Goal: Find specific page/section: Find specific page/section

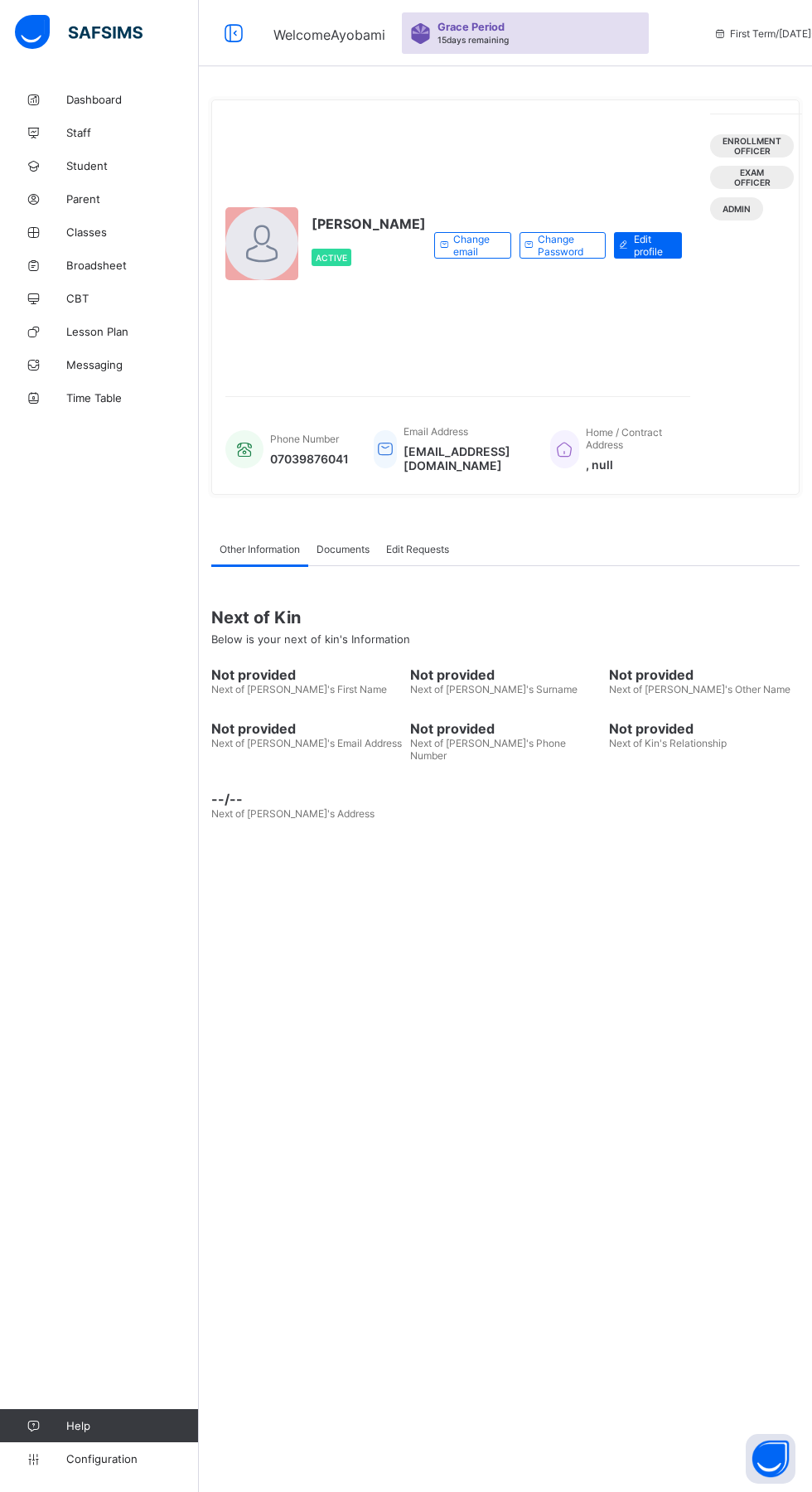
click at [106, 170] on span "Student" at bounding box center [133, 165] width 133 height 13
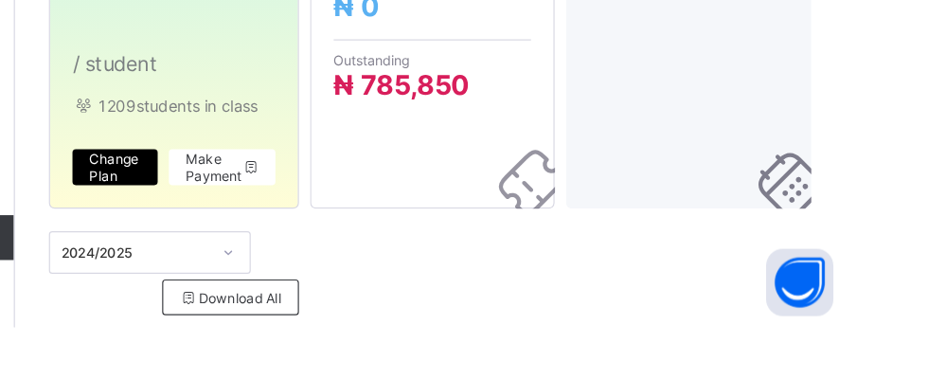
scroll to position [133, 0]
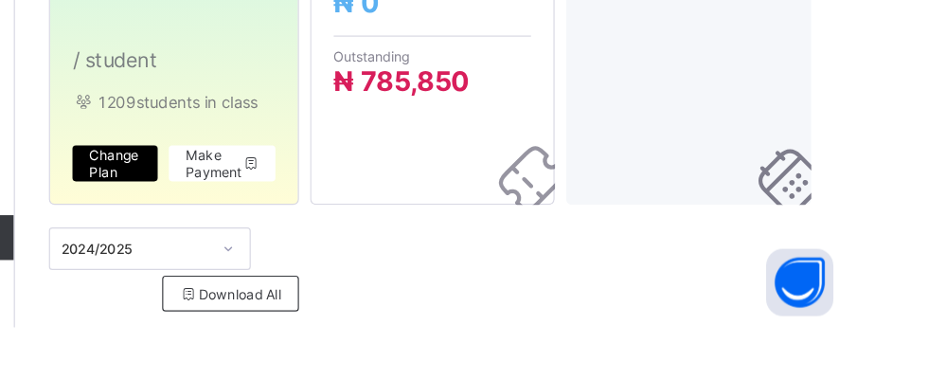
click at [424, 241] on icon at bounding box center [427, 241] width 16 height 14
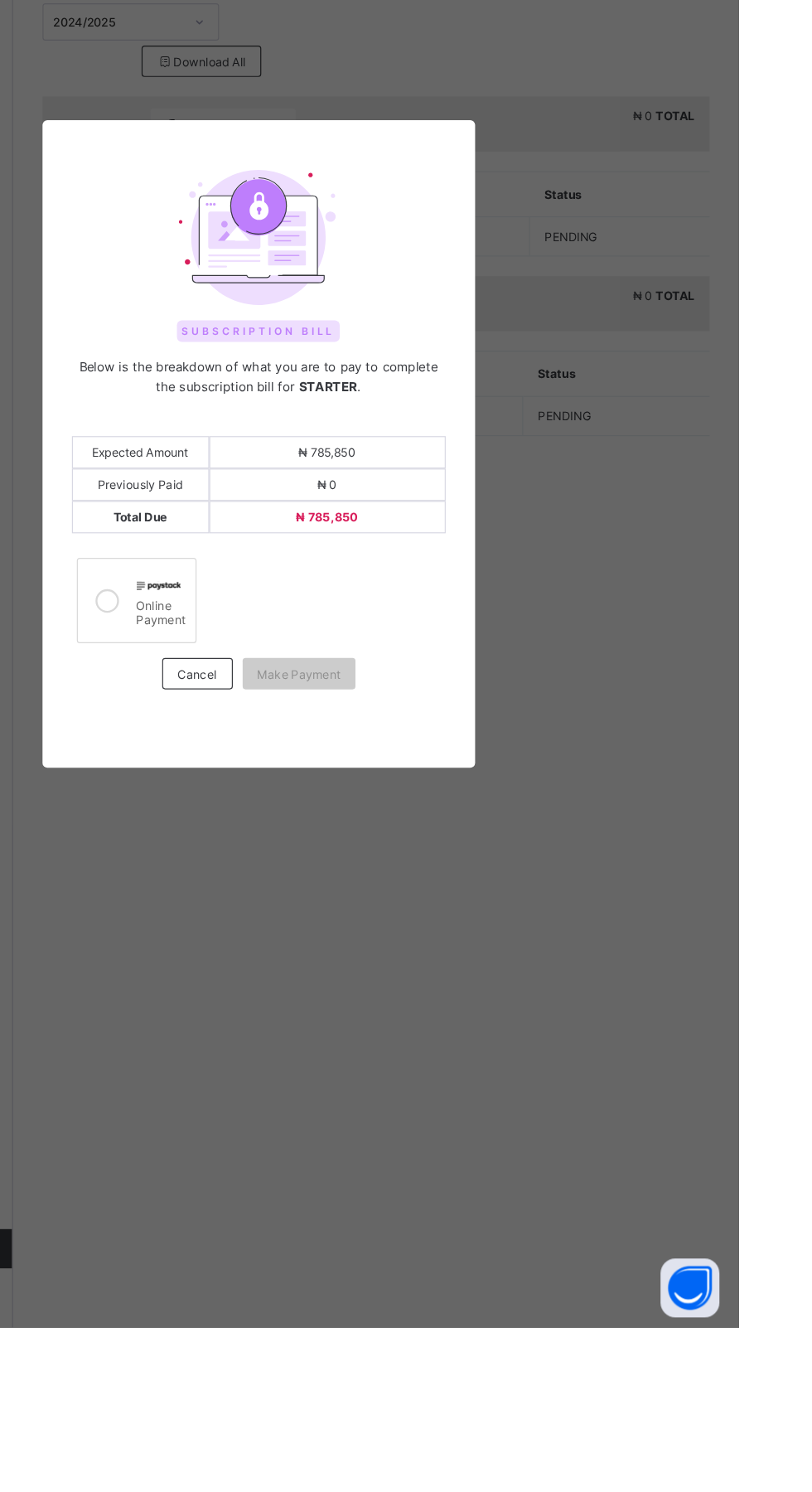
scroll to position [0, 0]
